Goal: Task Accomplishment & Management: Manage account settings

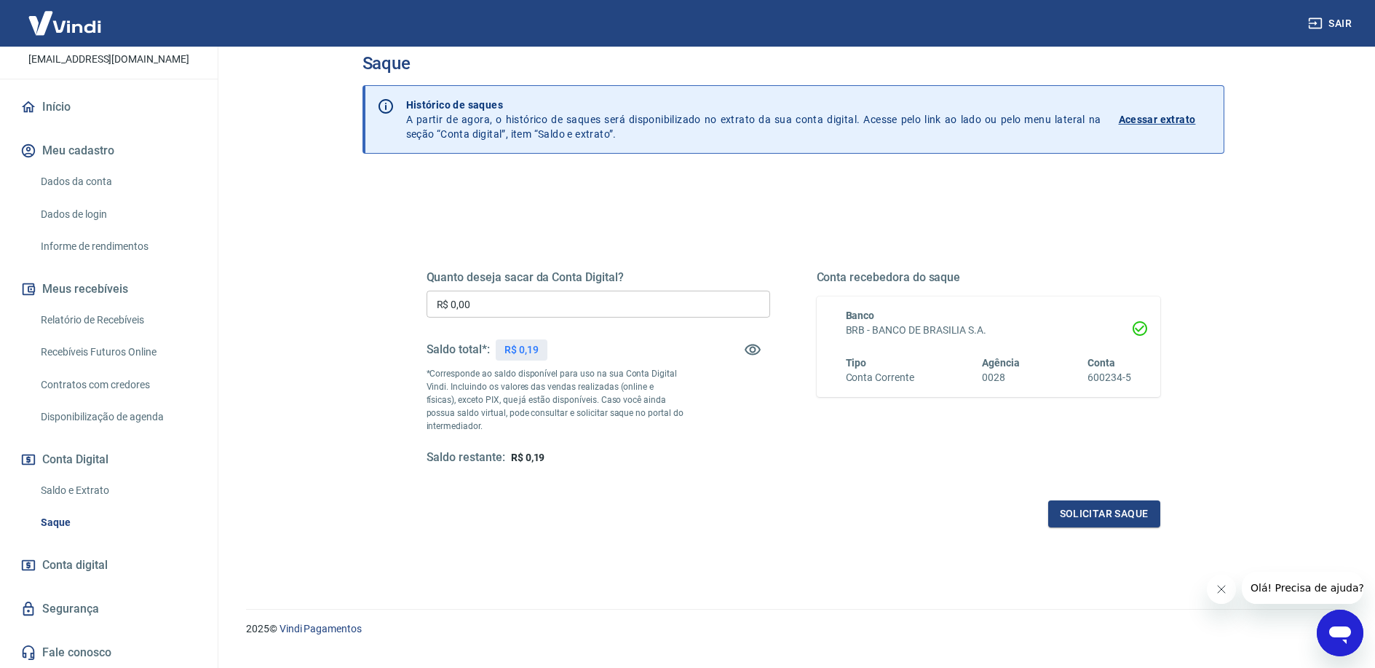
scroll to position [52, 0]
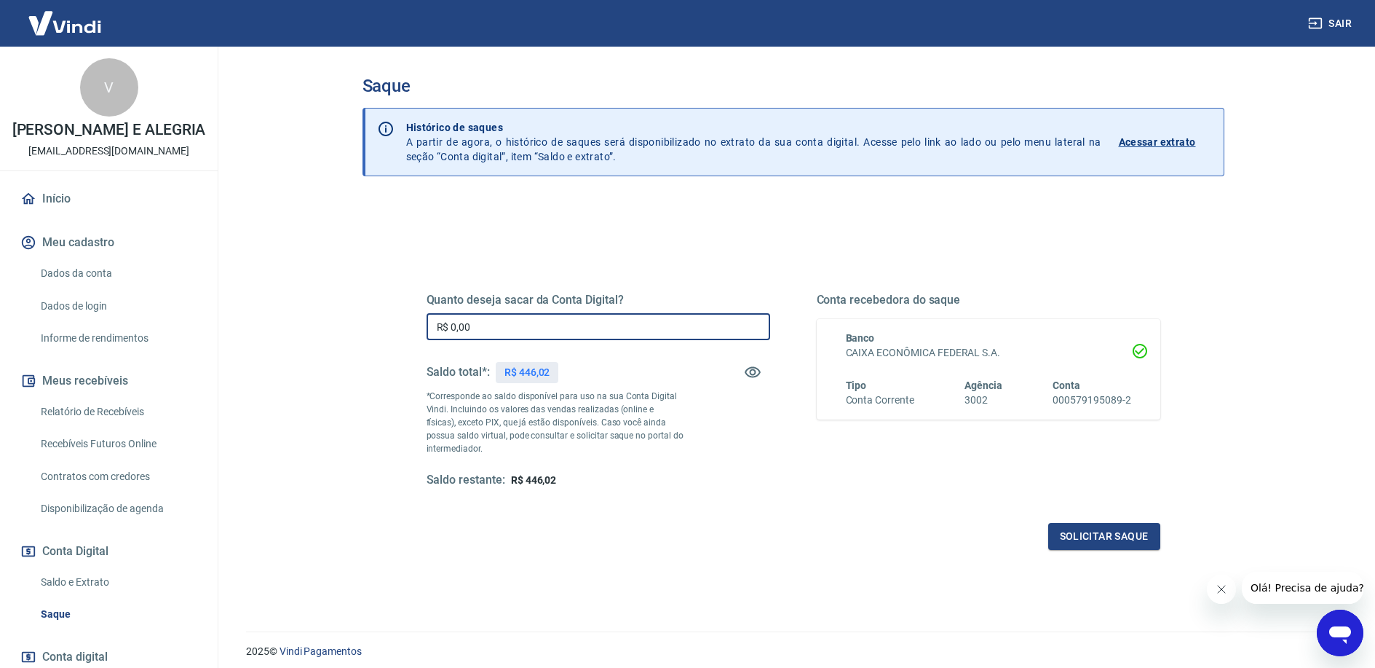
click at [486, 322] on input "R$ 0,00" at bounding box center [599, 326] width 344 height 27
type input "R$ 446,00"
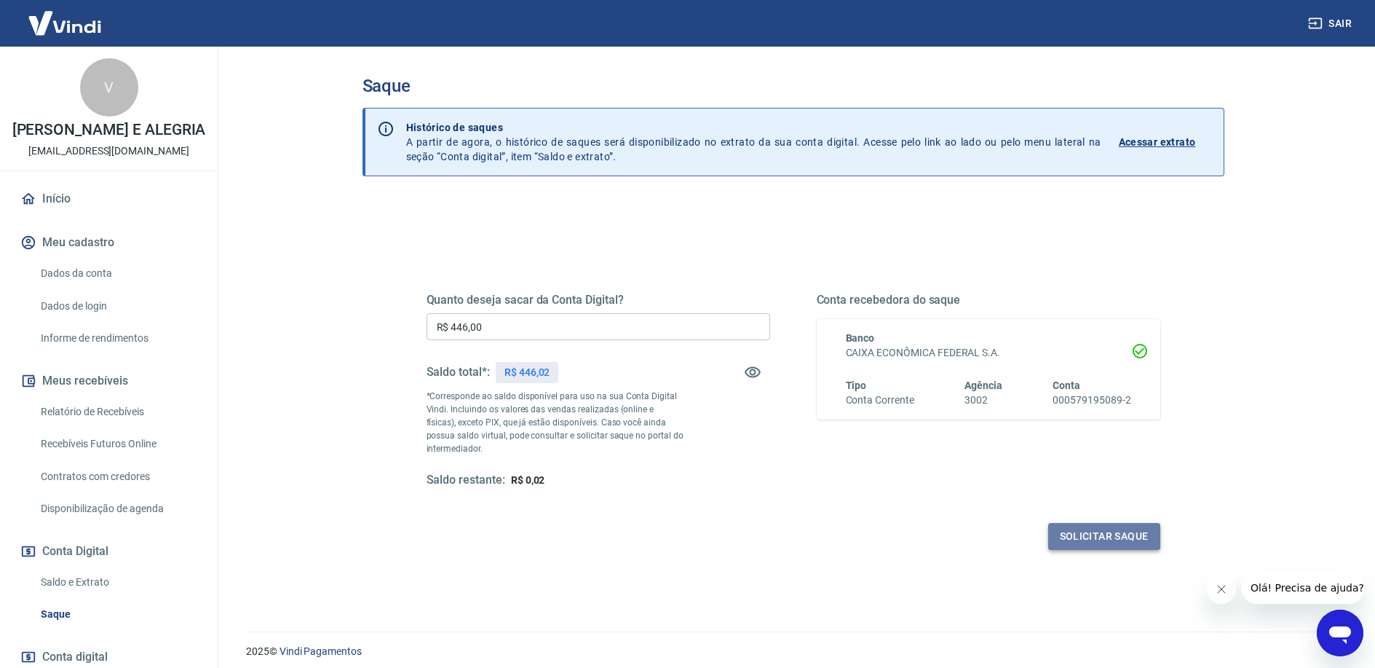
click at [1093, 534] on button "Solicitar saque" at bounding box center [1104, 536] width 112 height 27
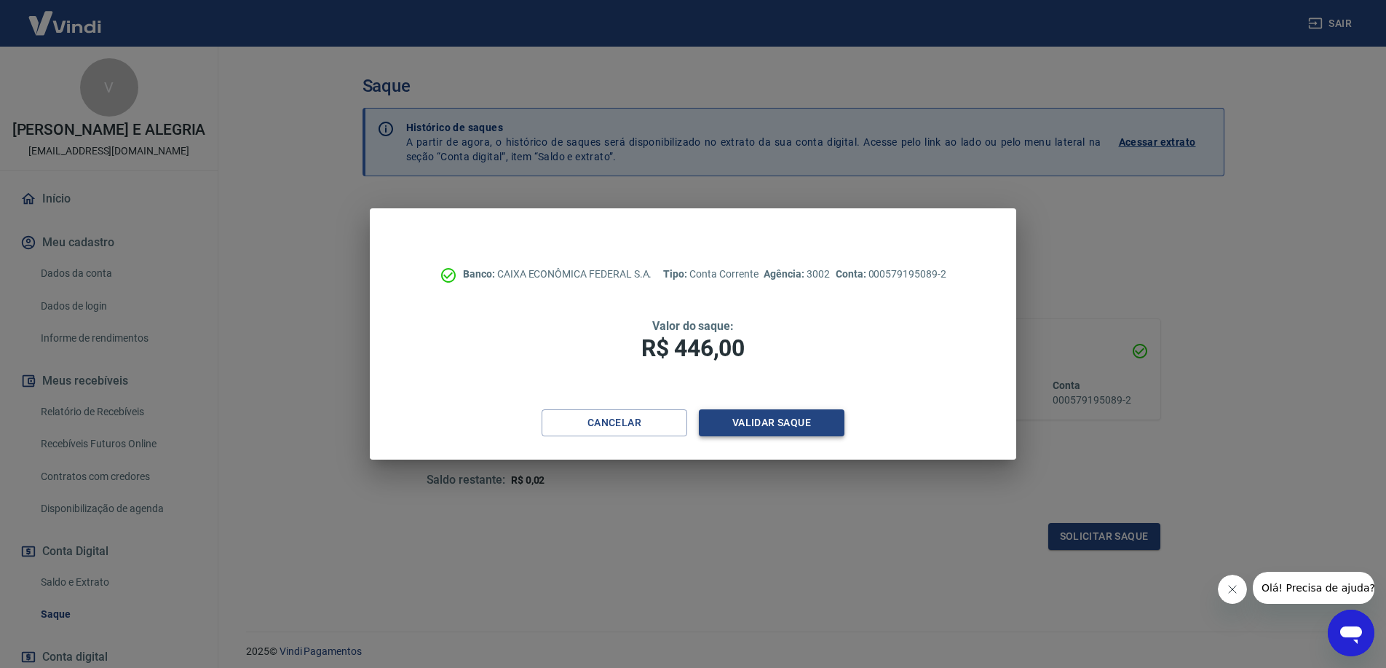
click at [731, 426] on button "Validar saque" at bounding box center [772, 422] width 146 height 27
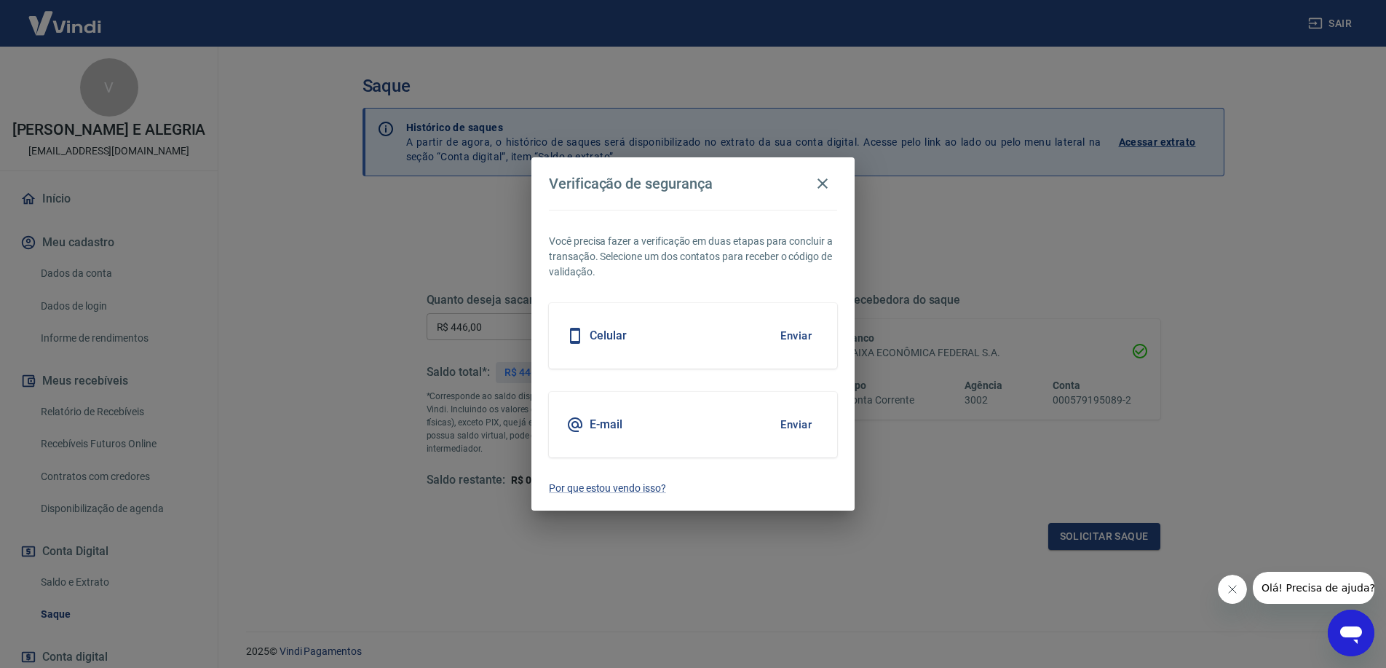
click at [645, 342] on div "Celular Enviar" at bounding box center [693, 336] width 288 height 66
click at [574, 340] on icon at bounding box center [575, 336] width 10 height 16
click at [785, 332] on button "Enviar" at bounding box center [795, 335] width 47 height 31
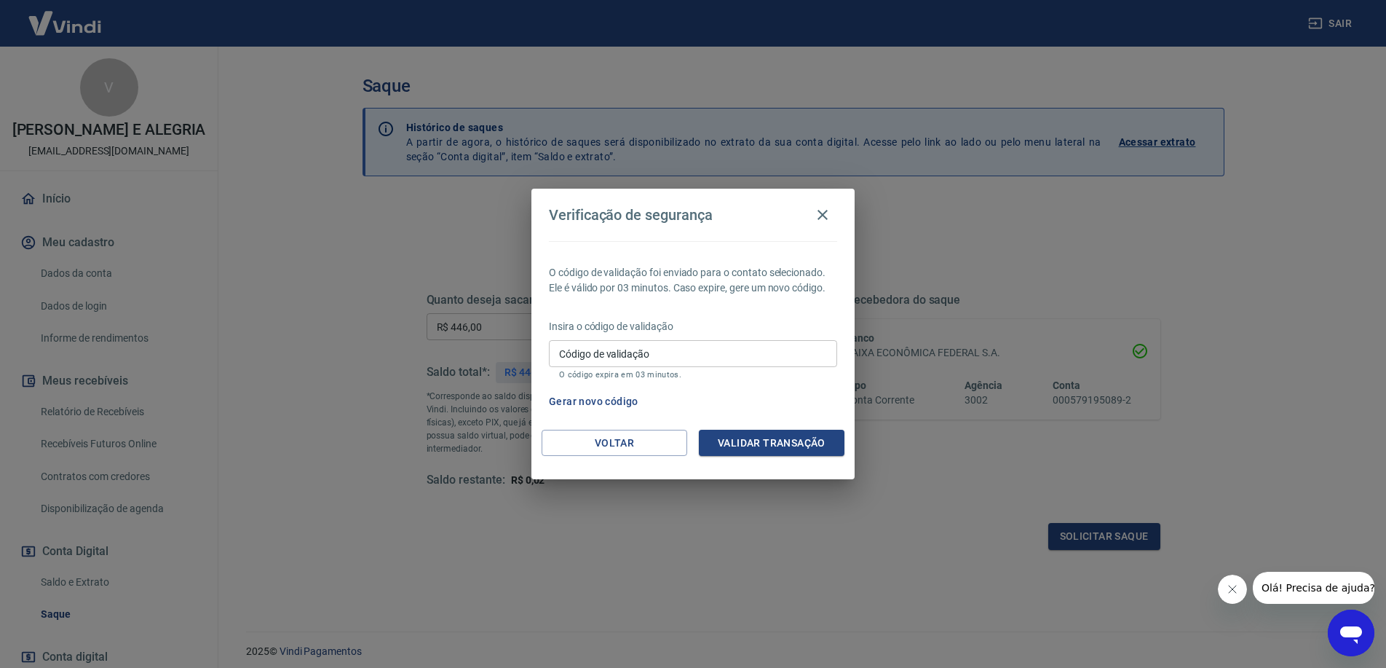
click at [788, 335] on div "Insira o código de validação Código de validação Código de validação O código e…" at bounding box center [693, 350] width 288 height 63
click at [783, 344] on input "Código de validação" at bounding box center [693, 353] width 288 height 27
type input "766725"
click at [745, 439] on button "Validar transação" at bounding box center [772, 443] width 146 height 27
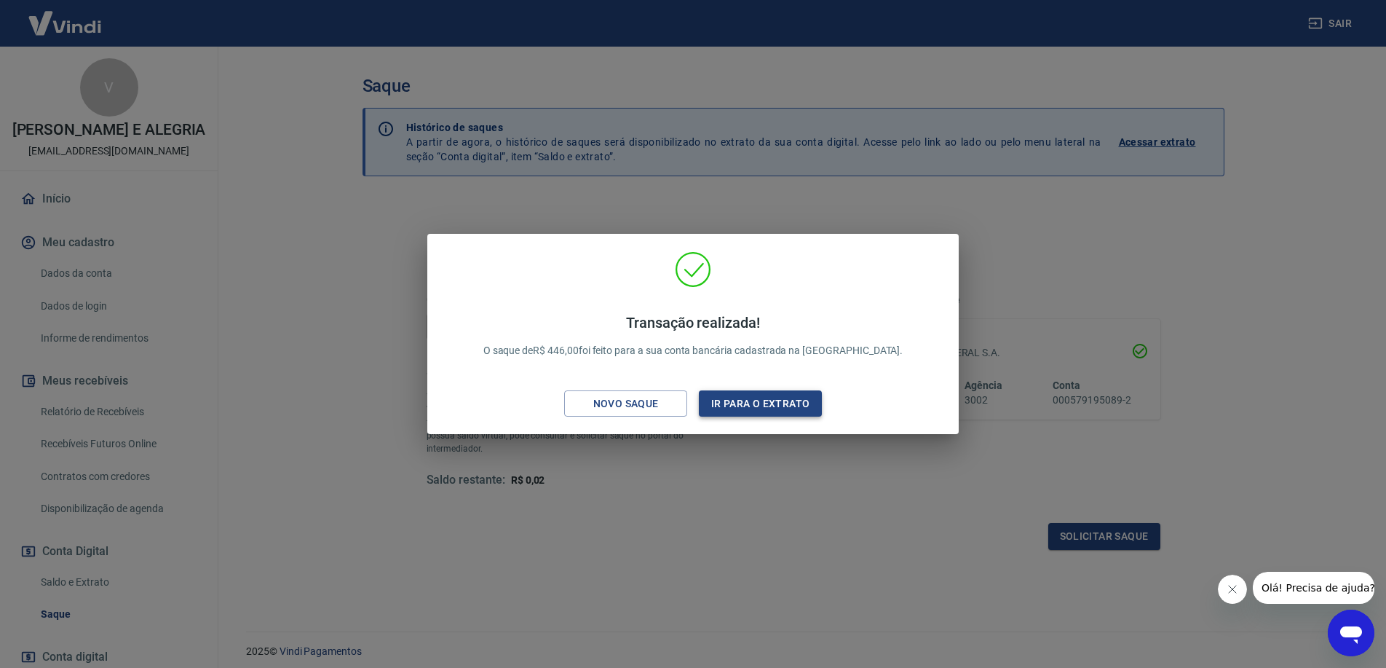
click at [743, 391] on button "Ir para o extrato" at bounding box center [760, 403] width 123 height 27
